Goal: Transaction & Acquisition: Purchase product/service

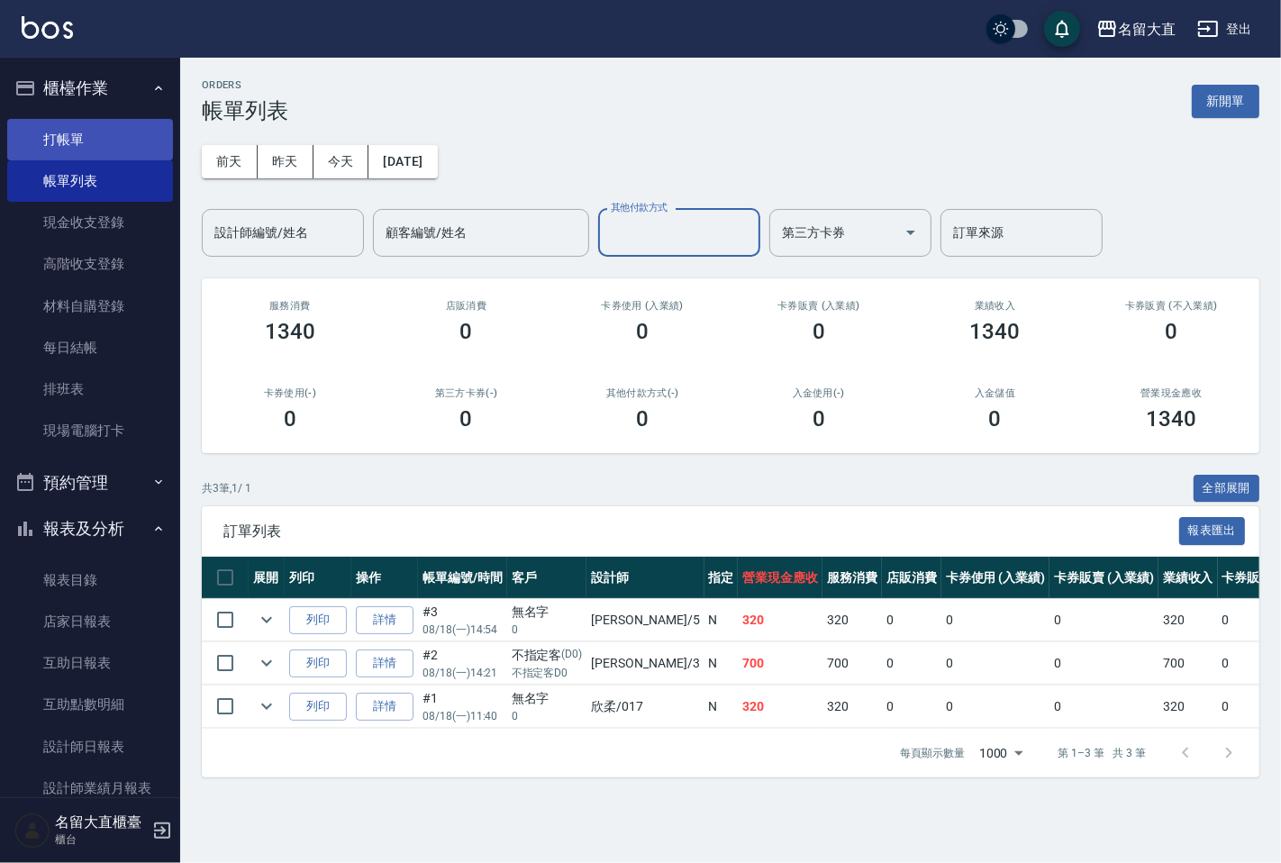
click at [48, 149] on link "打帳單" at bounding box center [90, 139] width 166 height 41
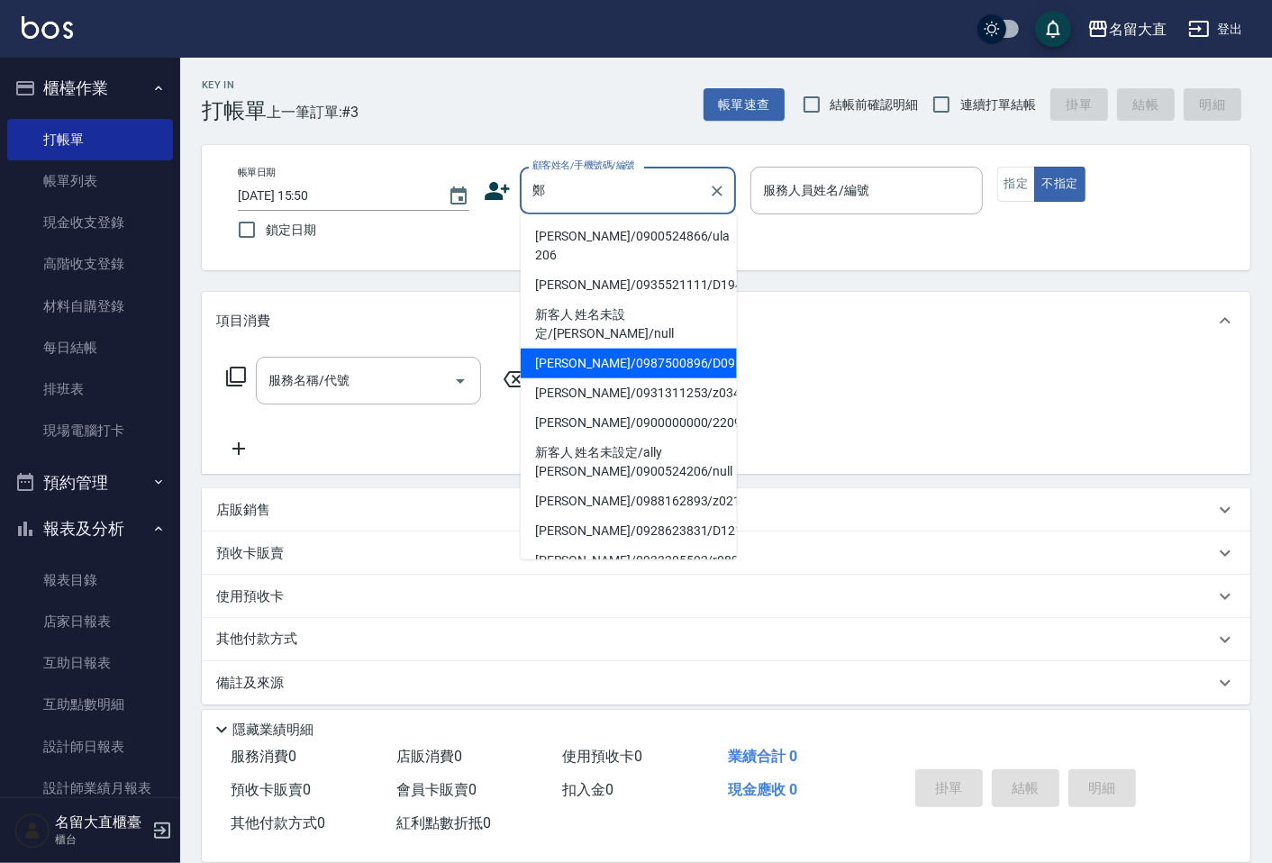
type input "[PERSON_NAME]/0987500896/D095"
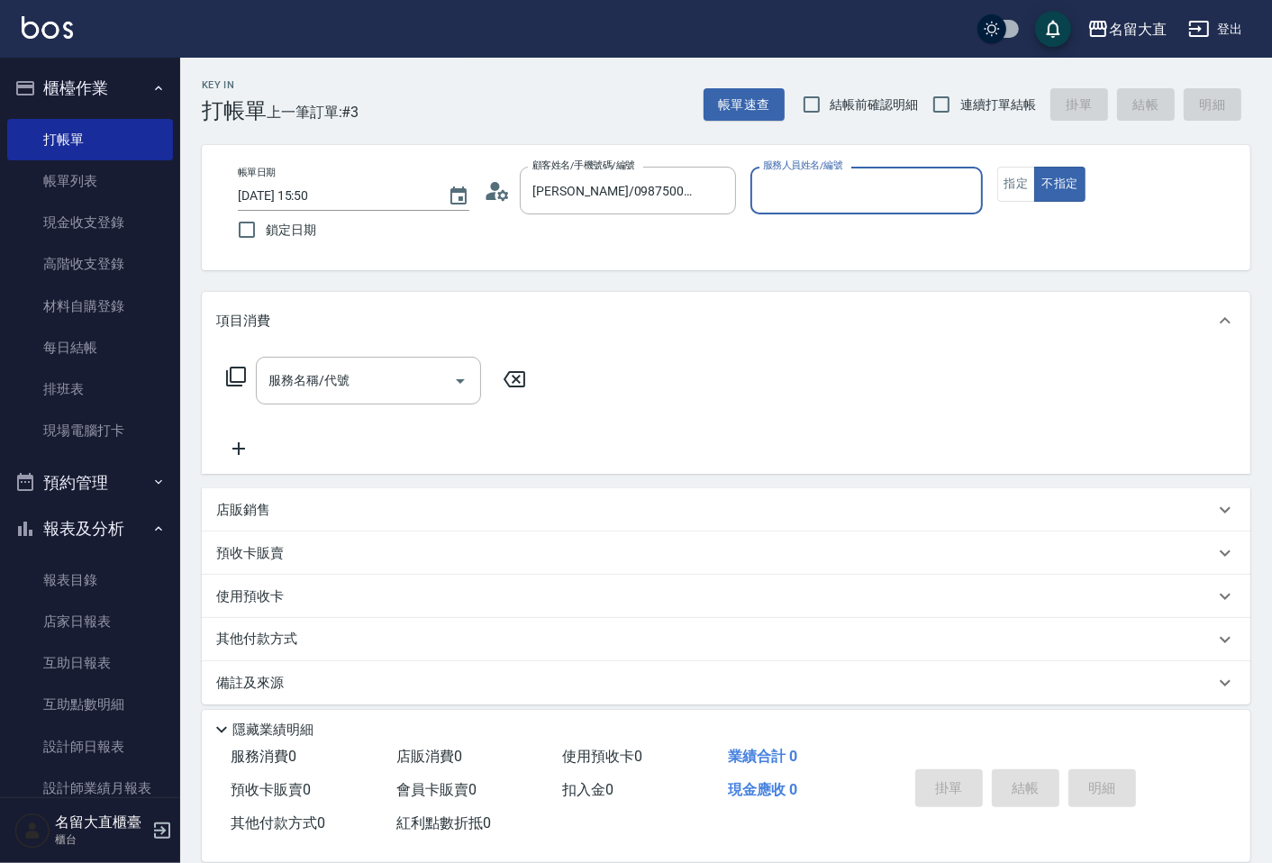
type input "[PERSON_NAME]3"
click at [1034, 167] on button "不指定" at bounding box center [1059, 184] width 50 height 35
type button "false"
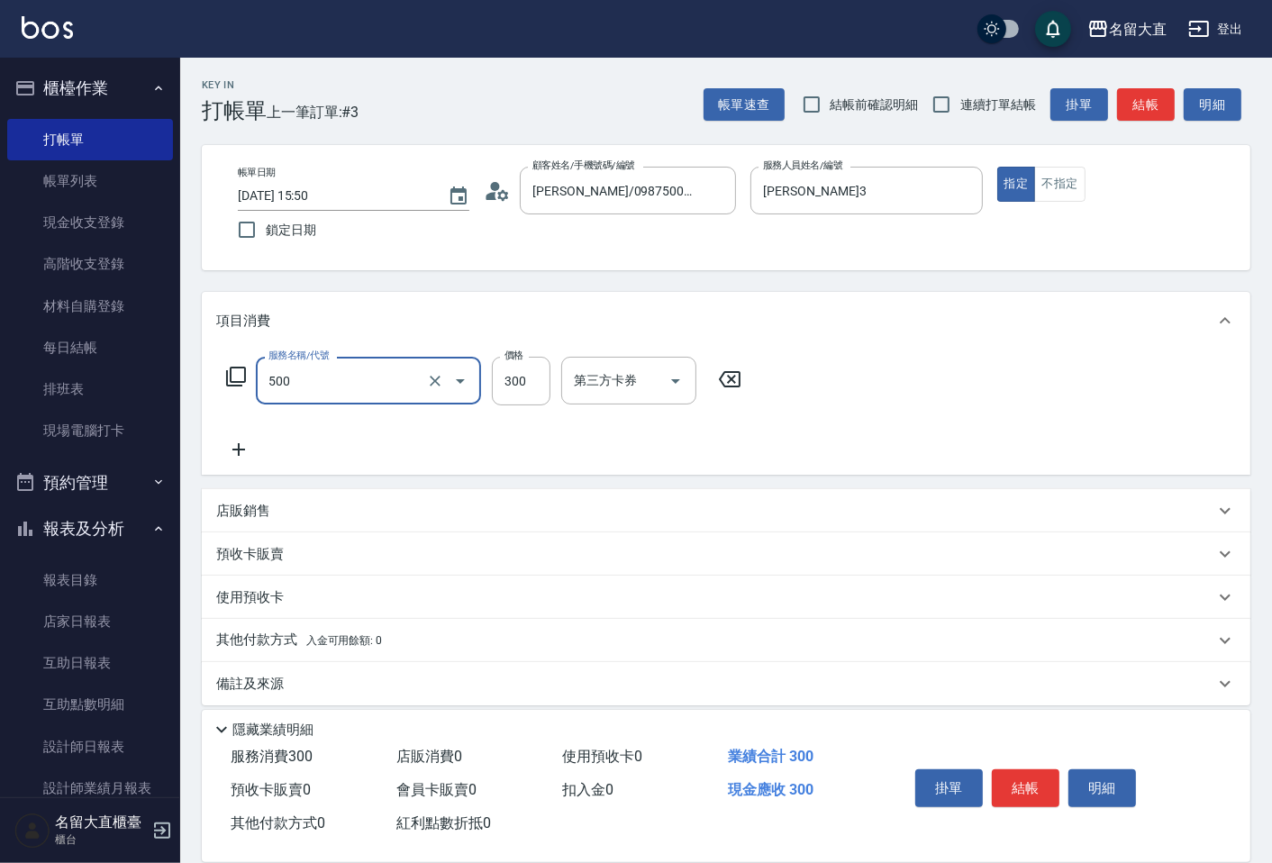
type input "洗髮(500)"
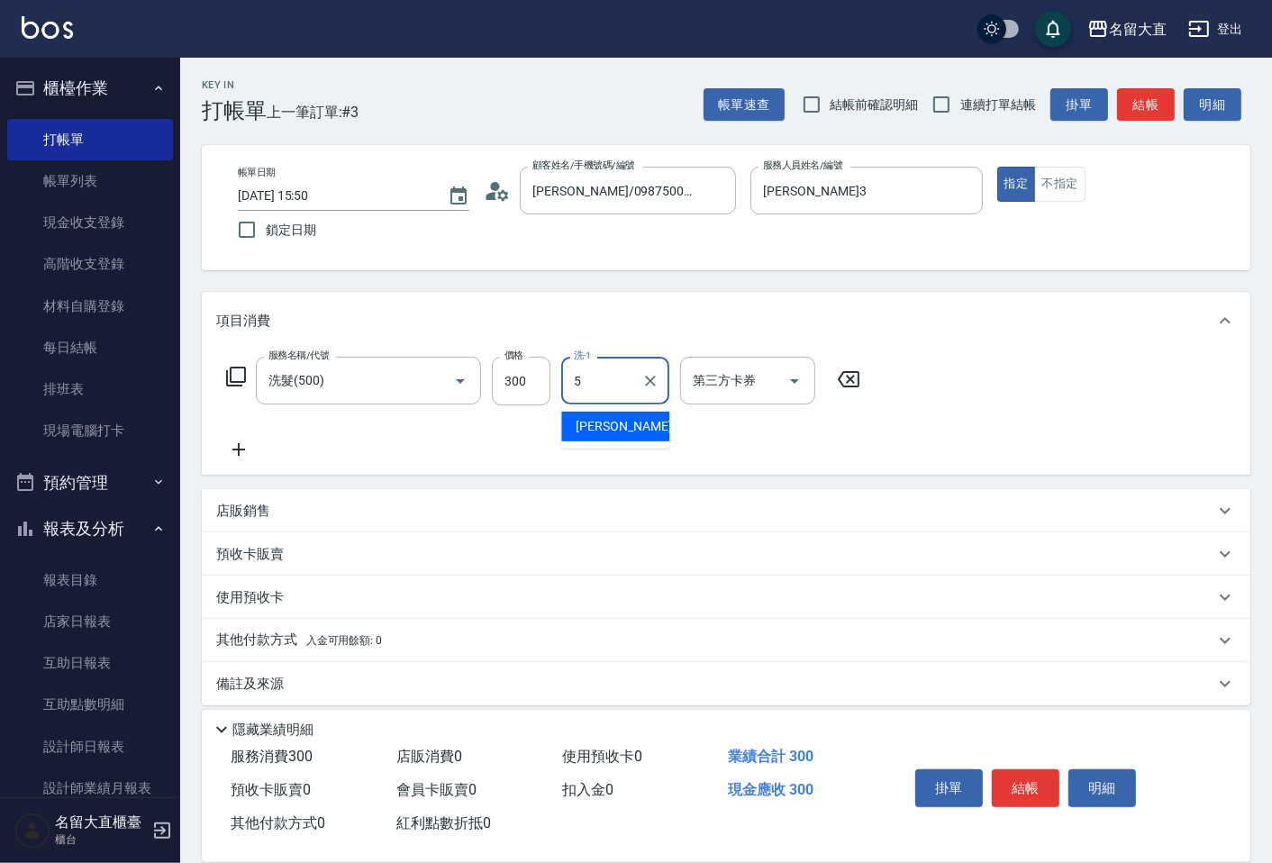
type input "[PERSON_NAME]-5"
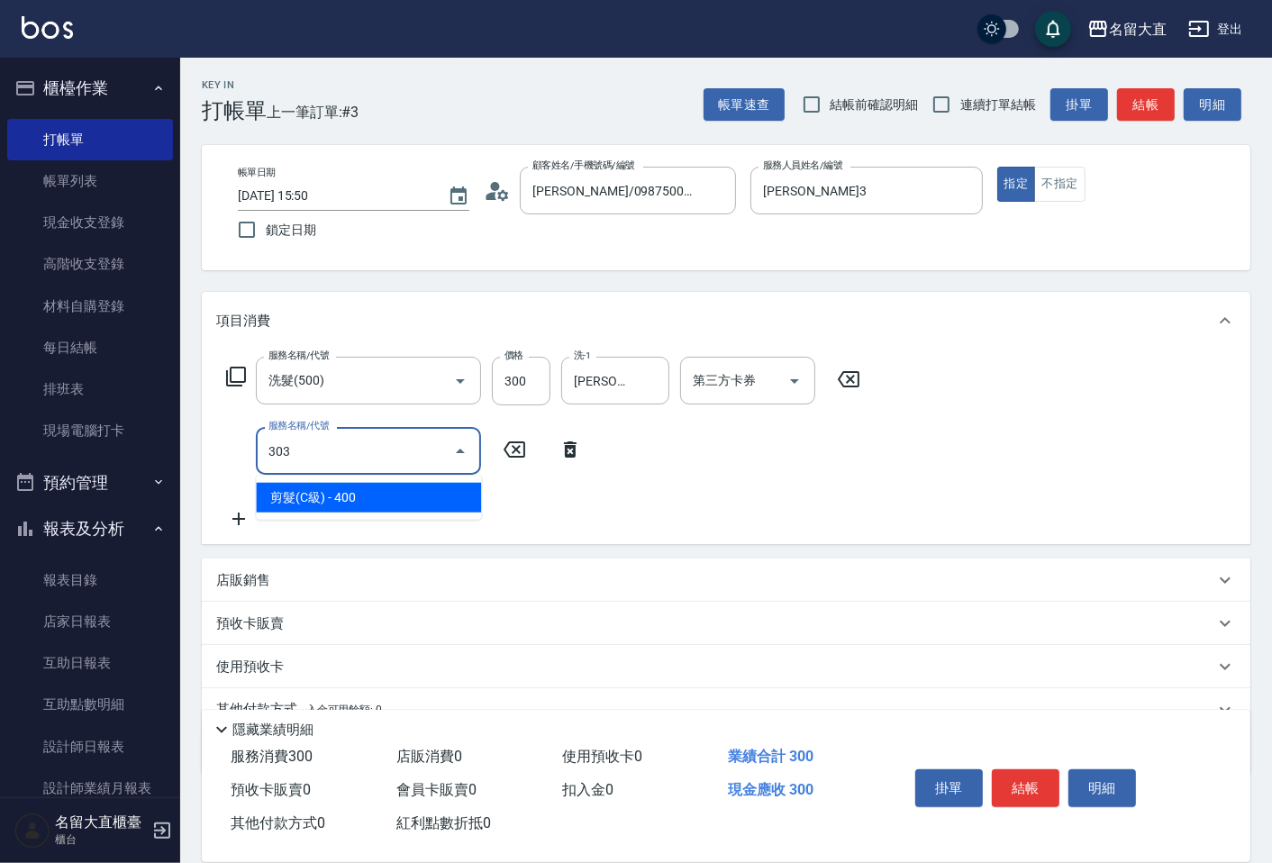
type input "剪髮(C級)(303)"
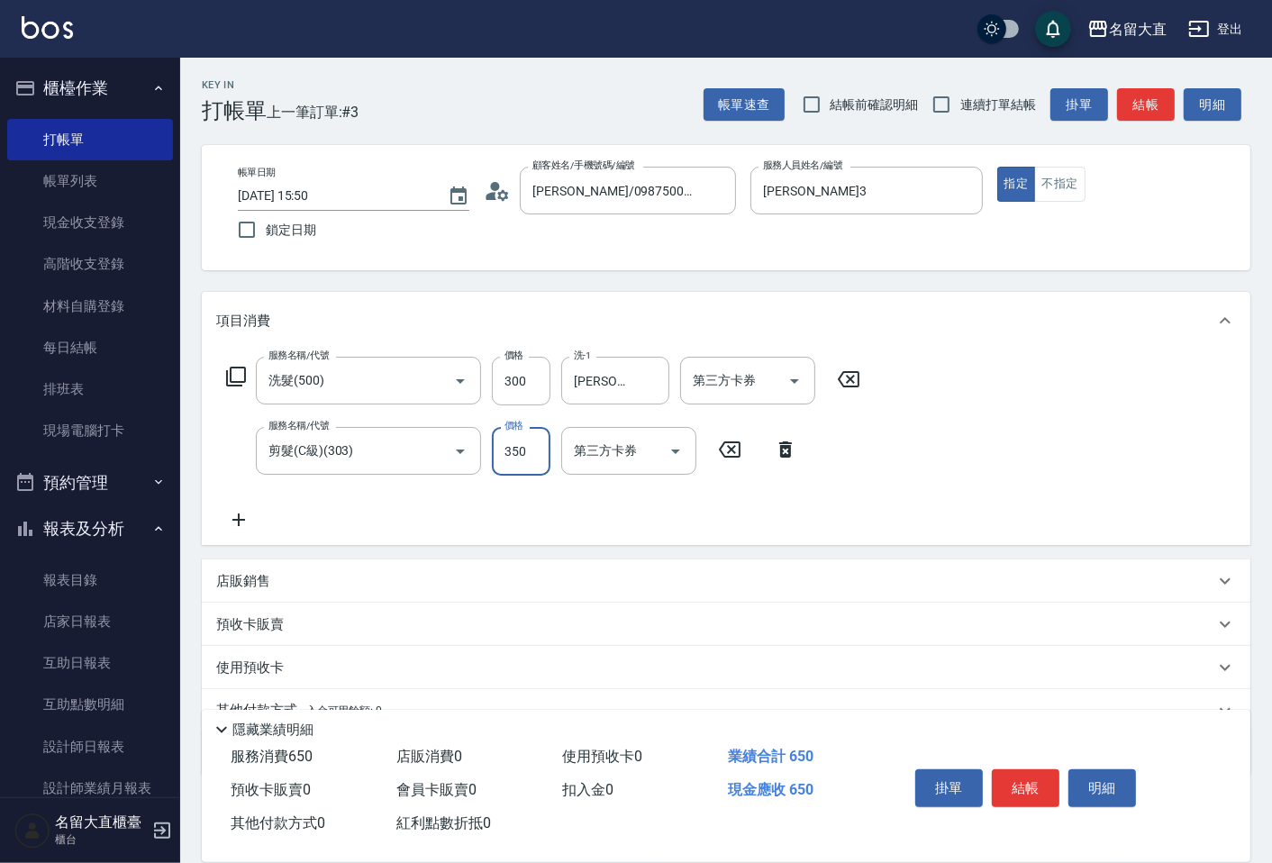
type input "350"
click at [1016, 772] on button "結帳" at bounding box center [1026, 788] width 68 height 38
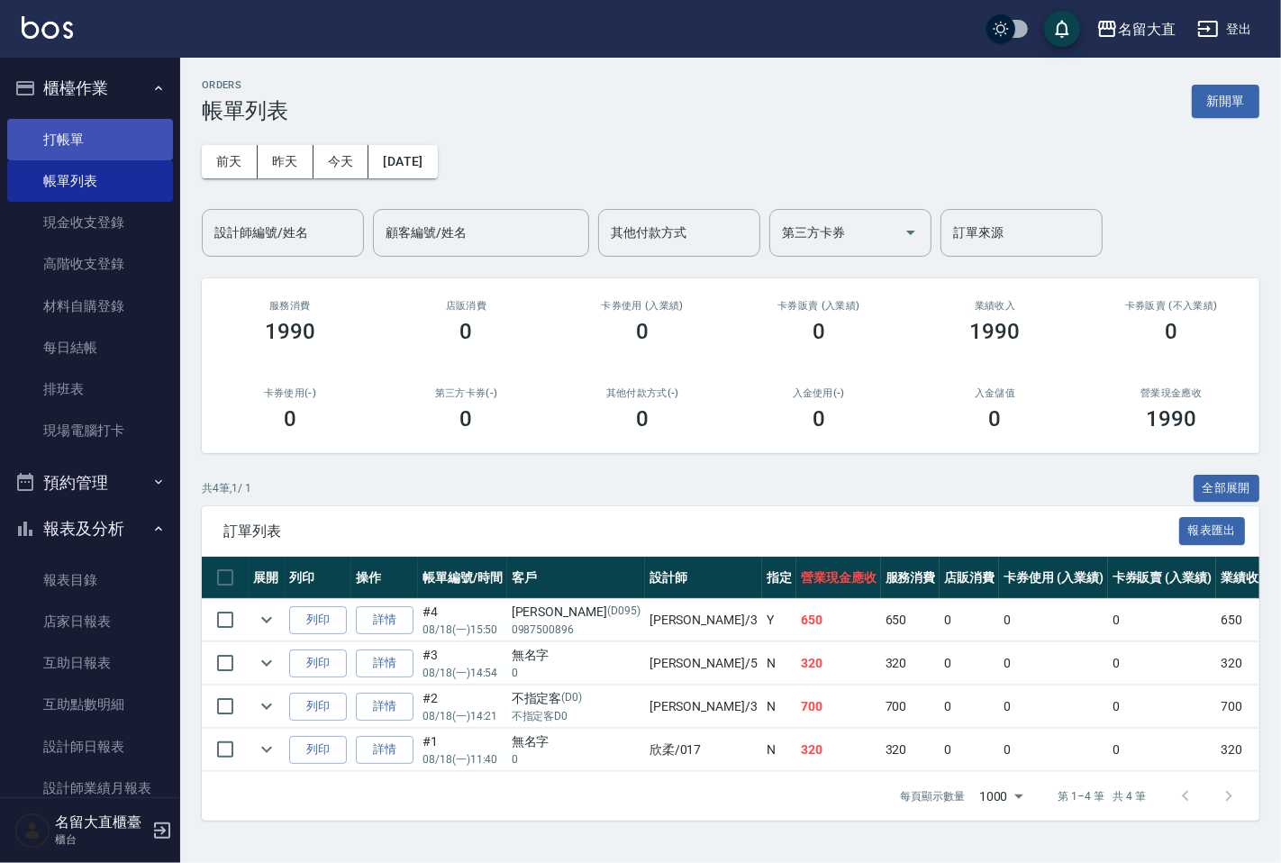
click at [111, 130] on link "打帳單" at bounding box center [90, 139] width 166 height 41
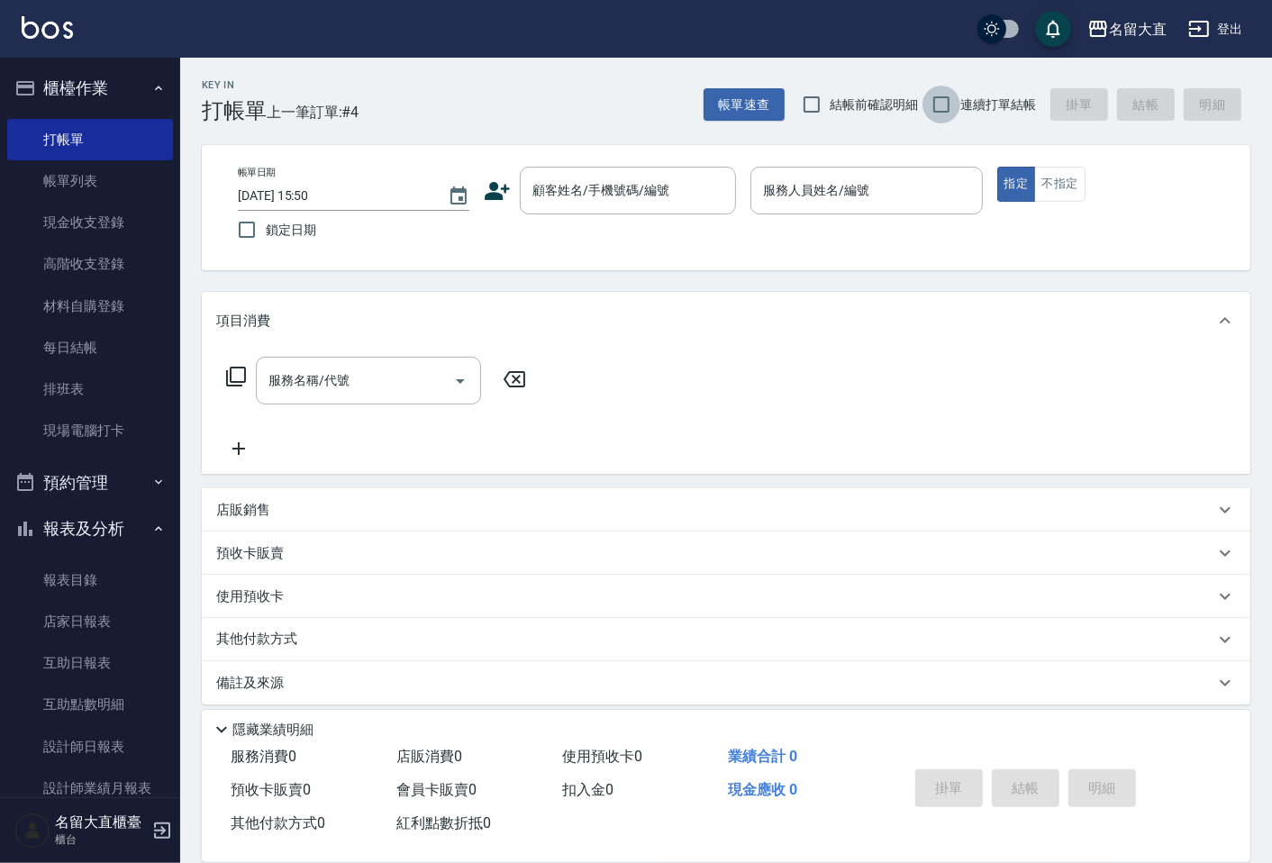
click at [941, 105] on input "連續打單結帳" at bounding box center [942, 105] width 38 height 38
checkbox input "true"
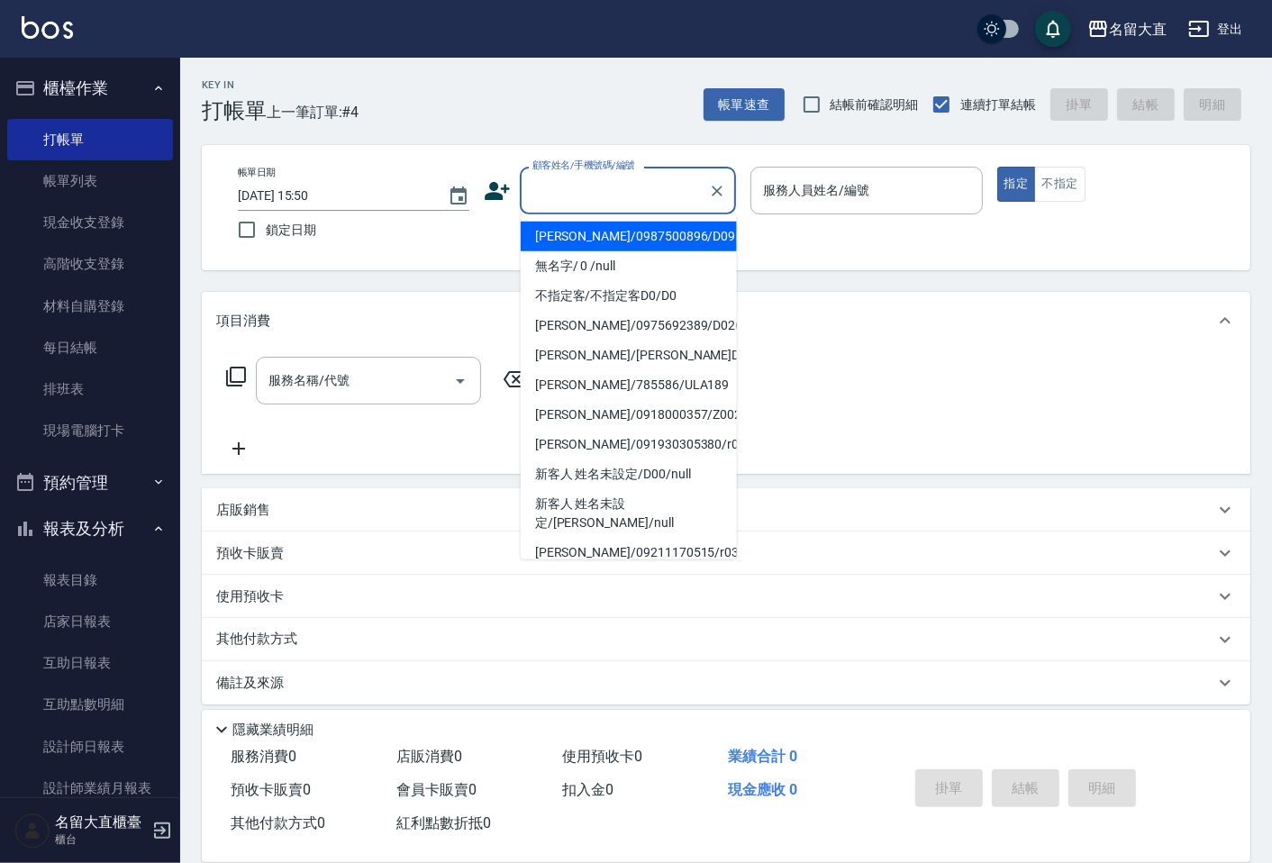
click at [546, 202] on input "顧客姓名/手機號碼/編號" at bounding box center [614, 191] width 173 height 32
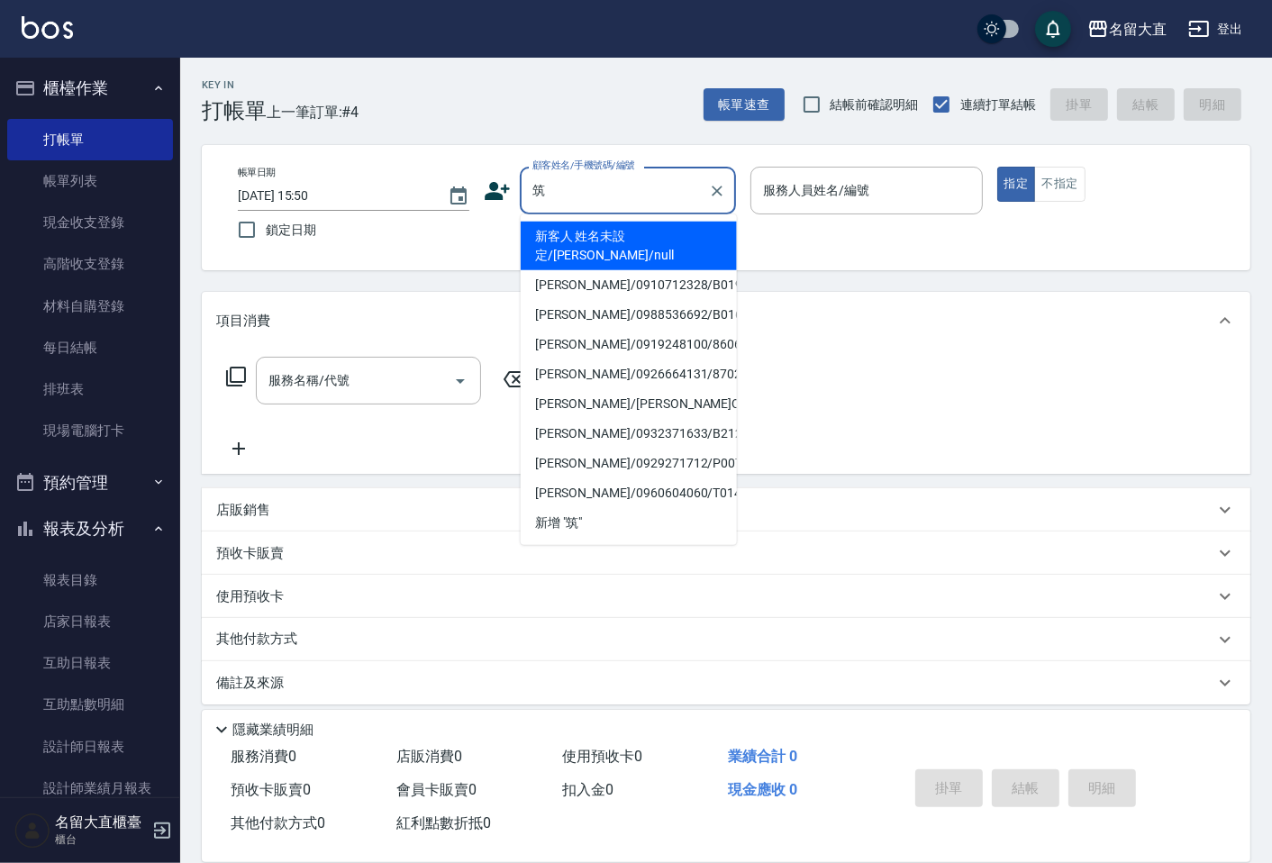
type input "新客人 姓名未設定/[PERSON_NAME]/null"
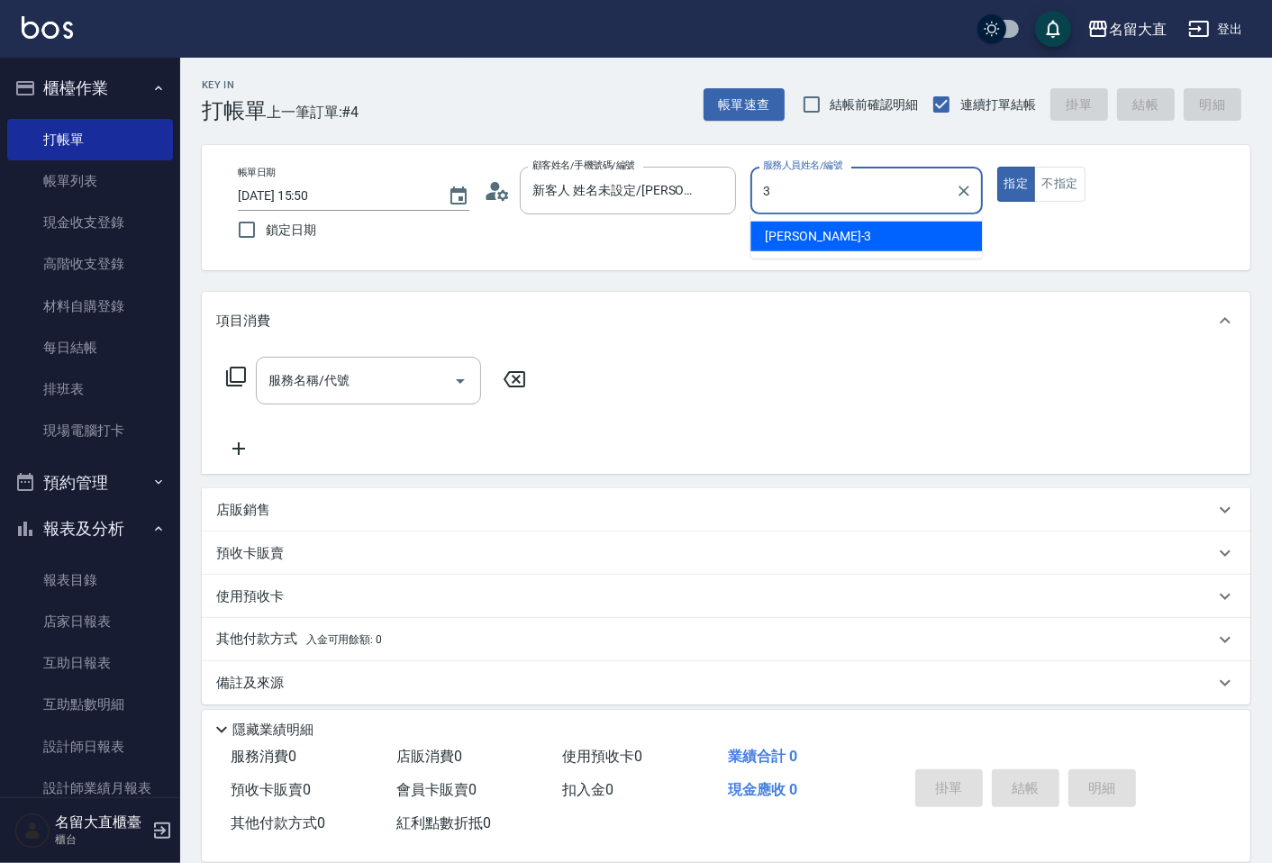
type input "[PERSON_NAME]3"
type button "true"
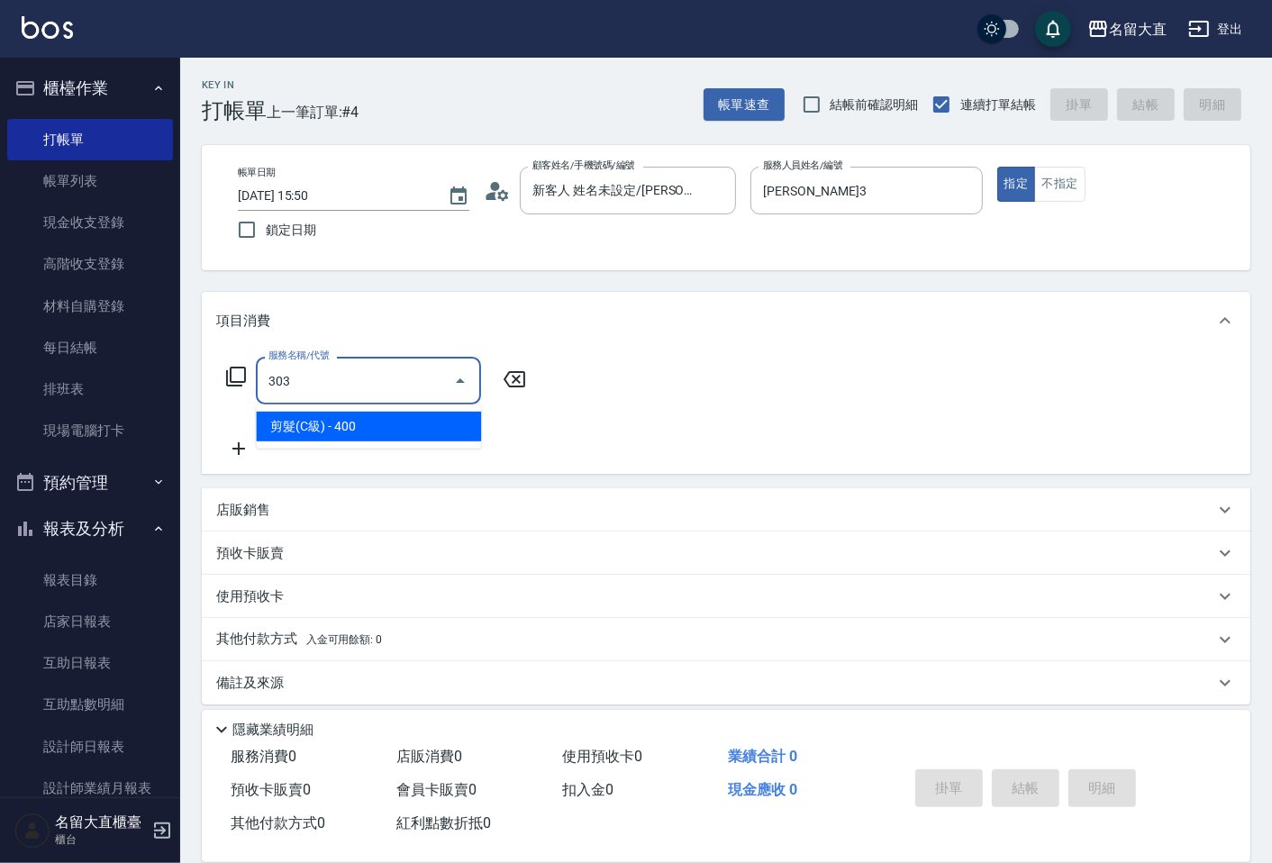
type input "剪髮(C級)(303)"
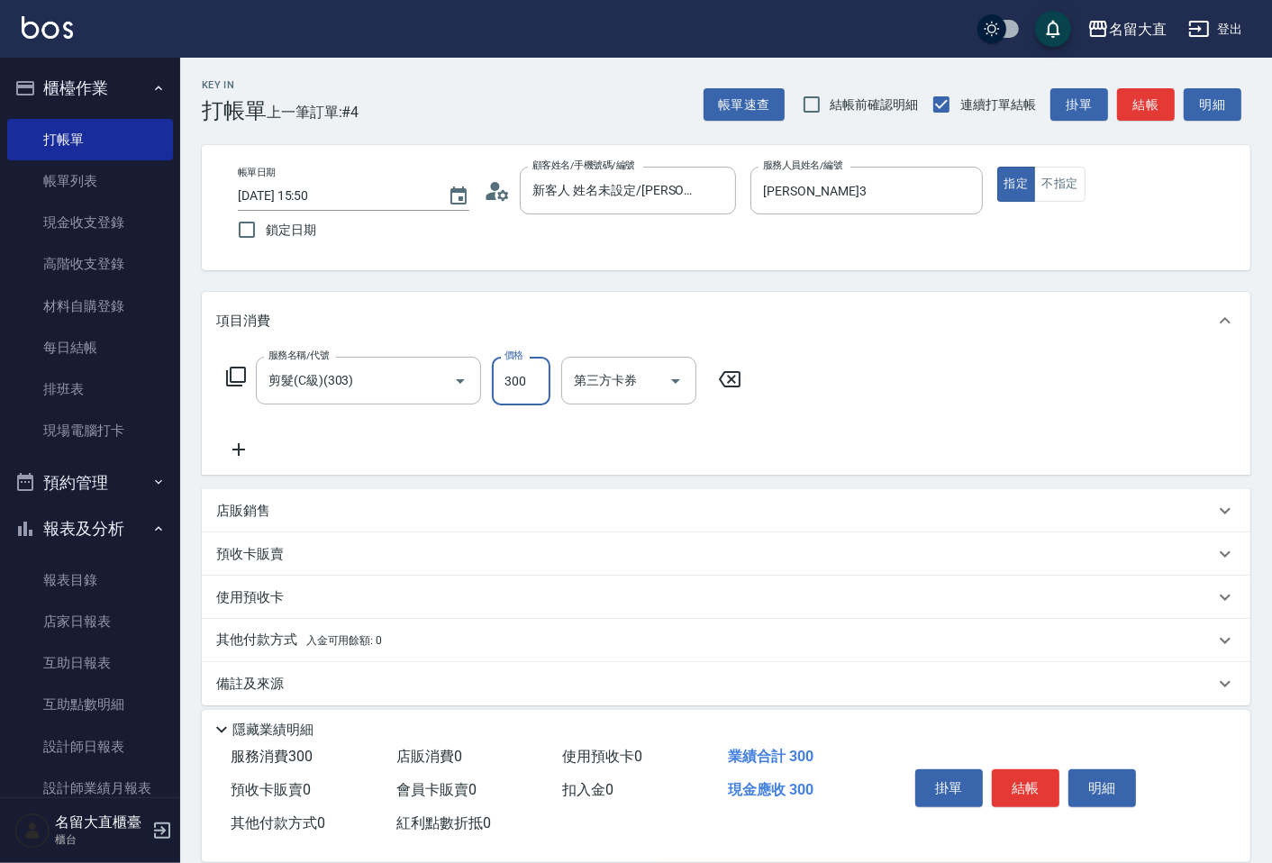
type input "300"
click at [1145, 102] on button "結帳" at bounding box center [1146, 104] width 58 height 33
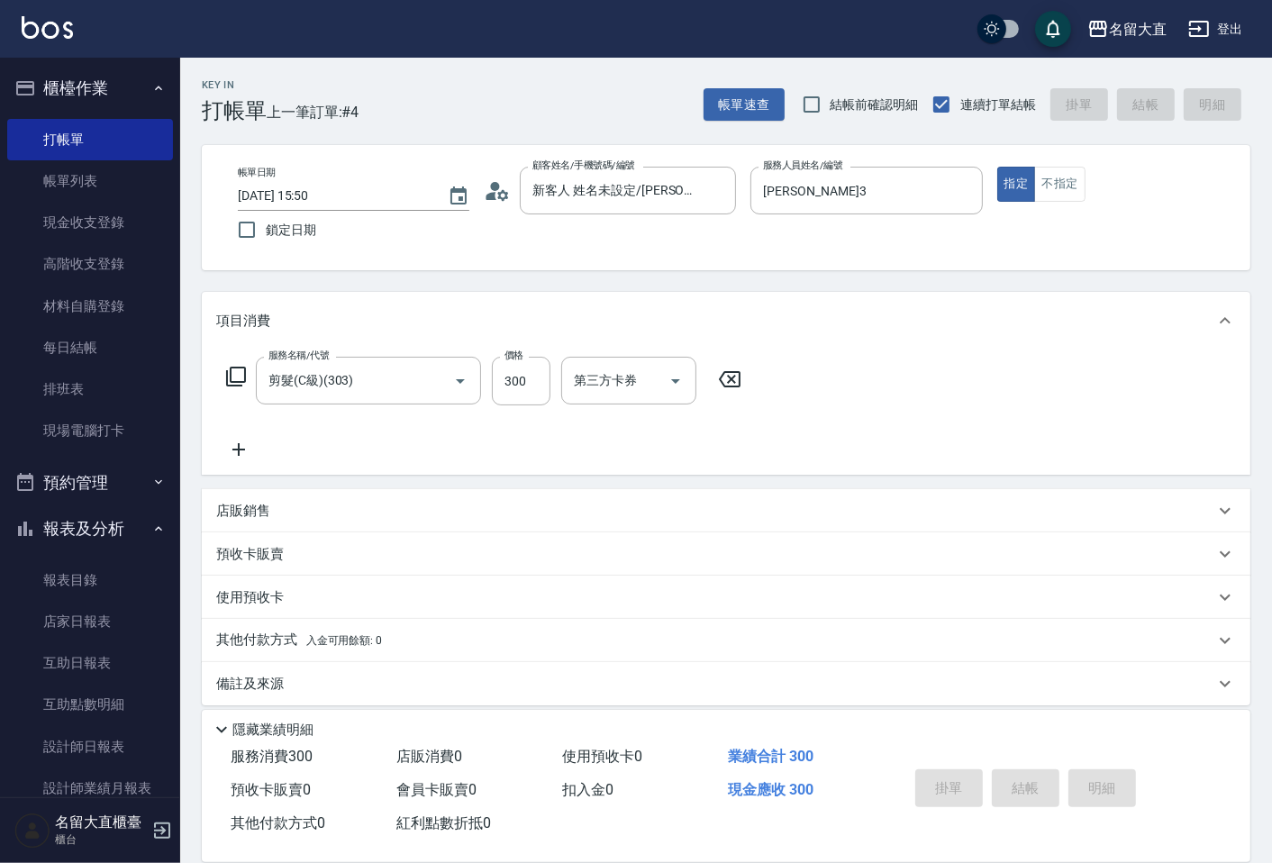
type input "[DATE] 15:51"
